Goal: Task Accomplishment & Management: Manage account settings

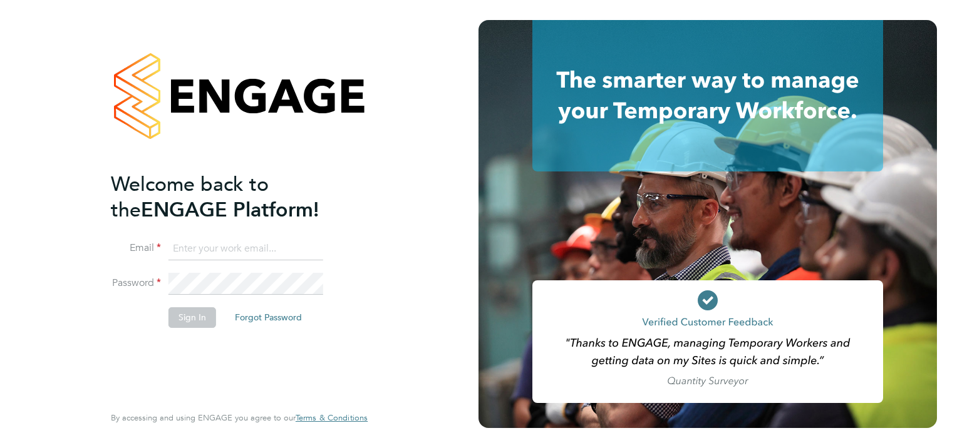
click at [253, 256] on input at bounding box center [245, 249] width 155 height 23
type input "[PERSON_NAME][EMAIL_ADDRESS][PERSON_NAME][DOMAIN_NAME]"
click at [187, 319] on button "Sign In" at bounding box center [192, 318] width 48 height 20
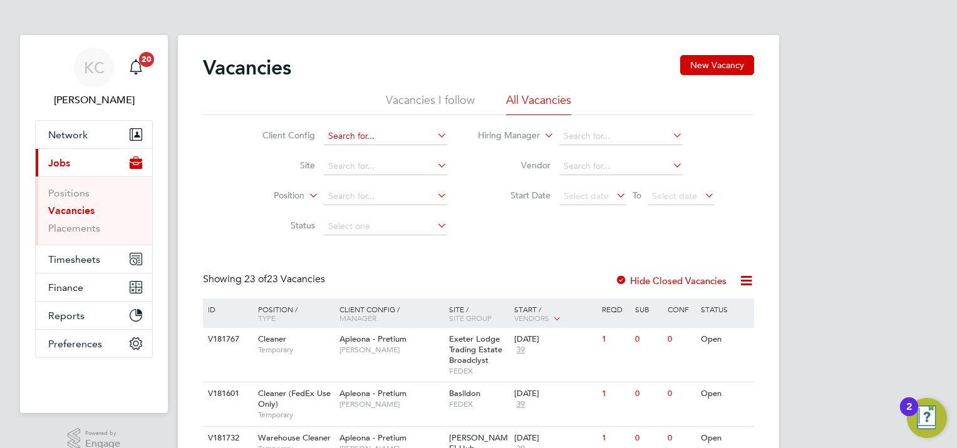
click at [350, 138] on input at bounding box center [385, 137] width 123 height 18
click at [353, 155] on b "Apleona" at bounding box center [345, 153] width 35 height 11
type input "Apleona - Pretium"
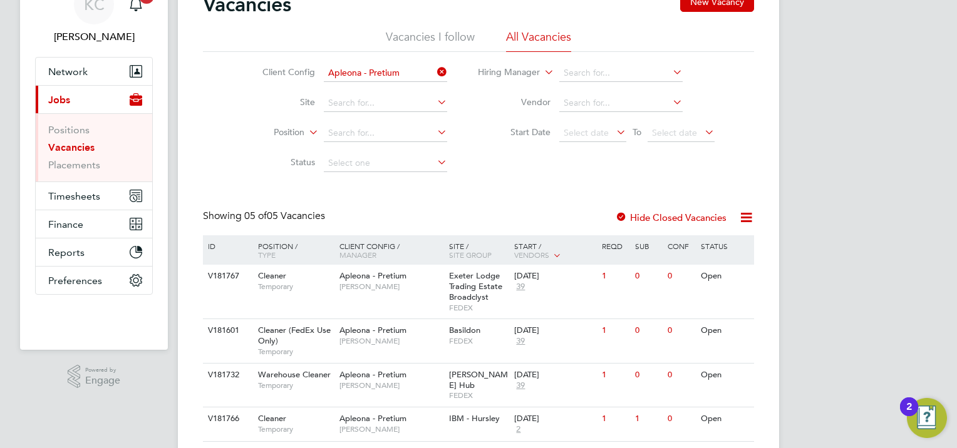
scroll to position [125, 0]
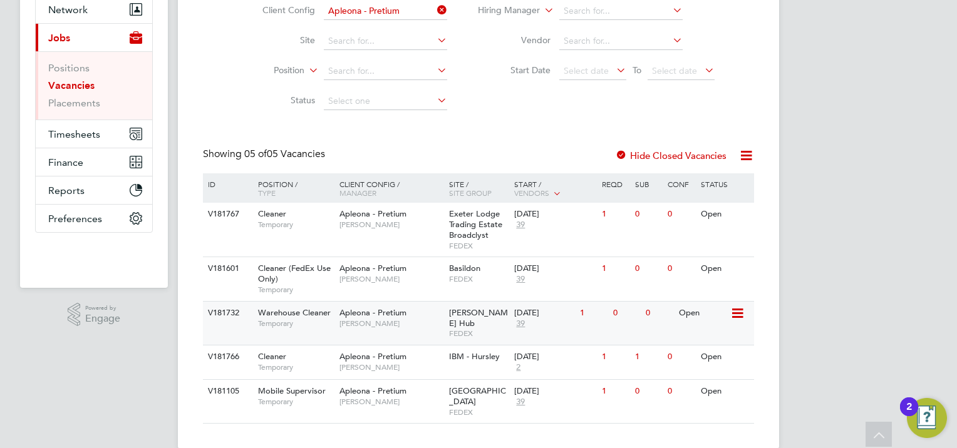
click at [534, 312] on div "13 Oct 2025" at bounding box center [543, 313] width 59 height 11
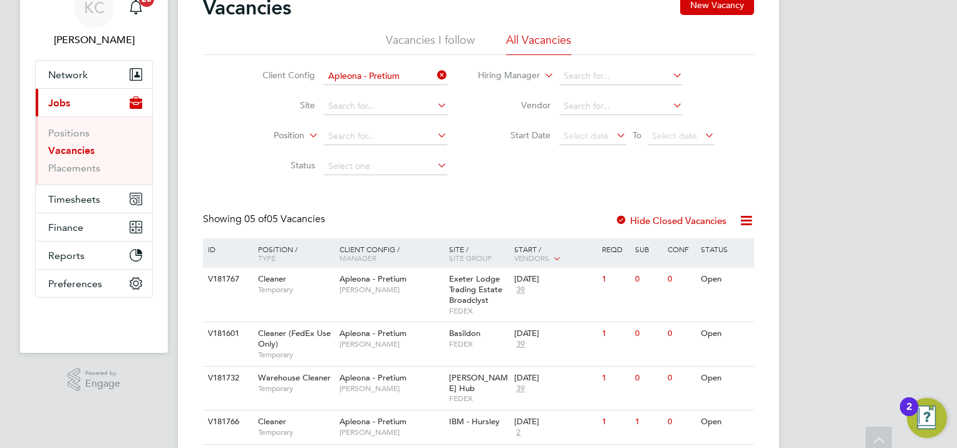
scroll to position [0, 0]
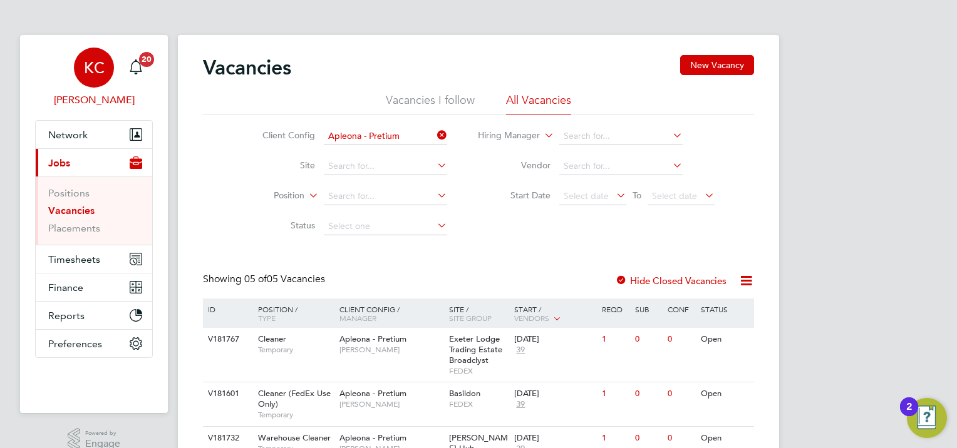
click at [78, 50] on app-avatar "KC" at bounding box center [94, 68] width 40 height 40
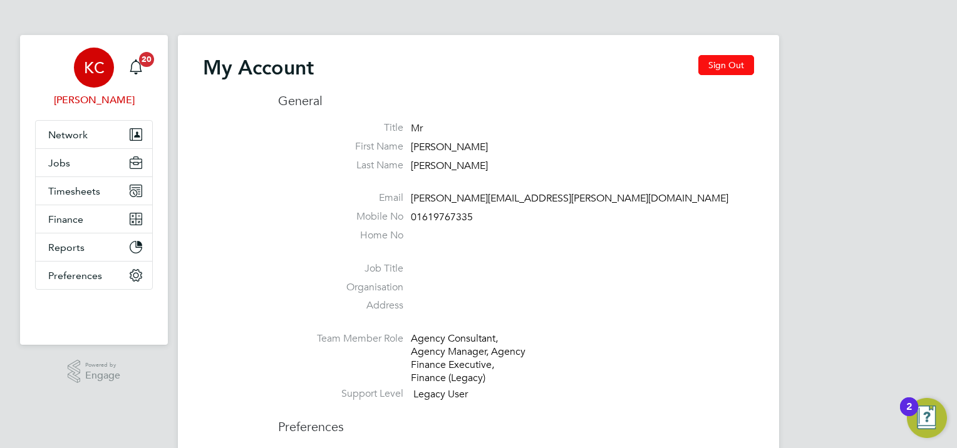
click at [740, 62] on button "Sign Out" at bounding box center [726, 65] width 56 height 20
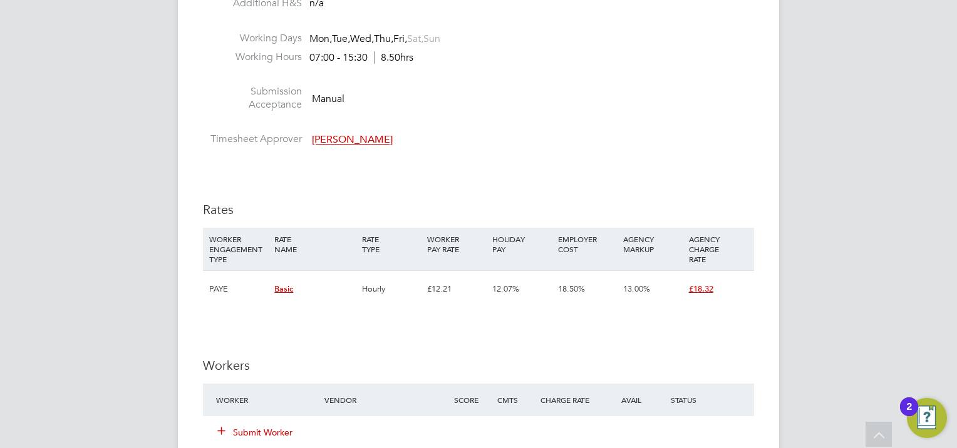
scroll to position [814, 0]
